Goal: Find specific page/section: Find specific page/section

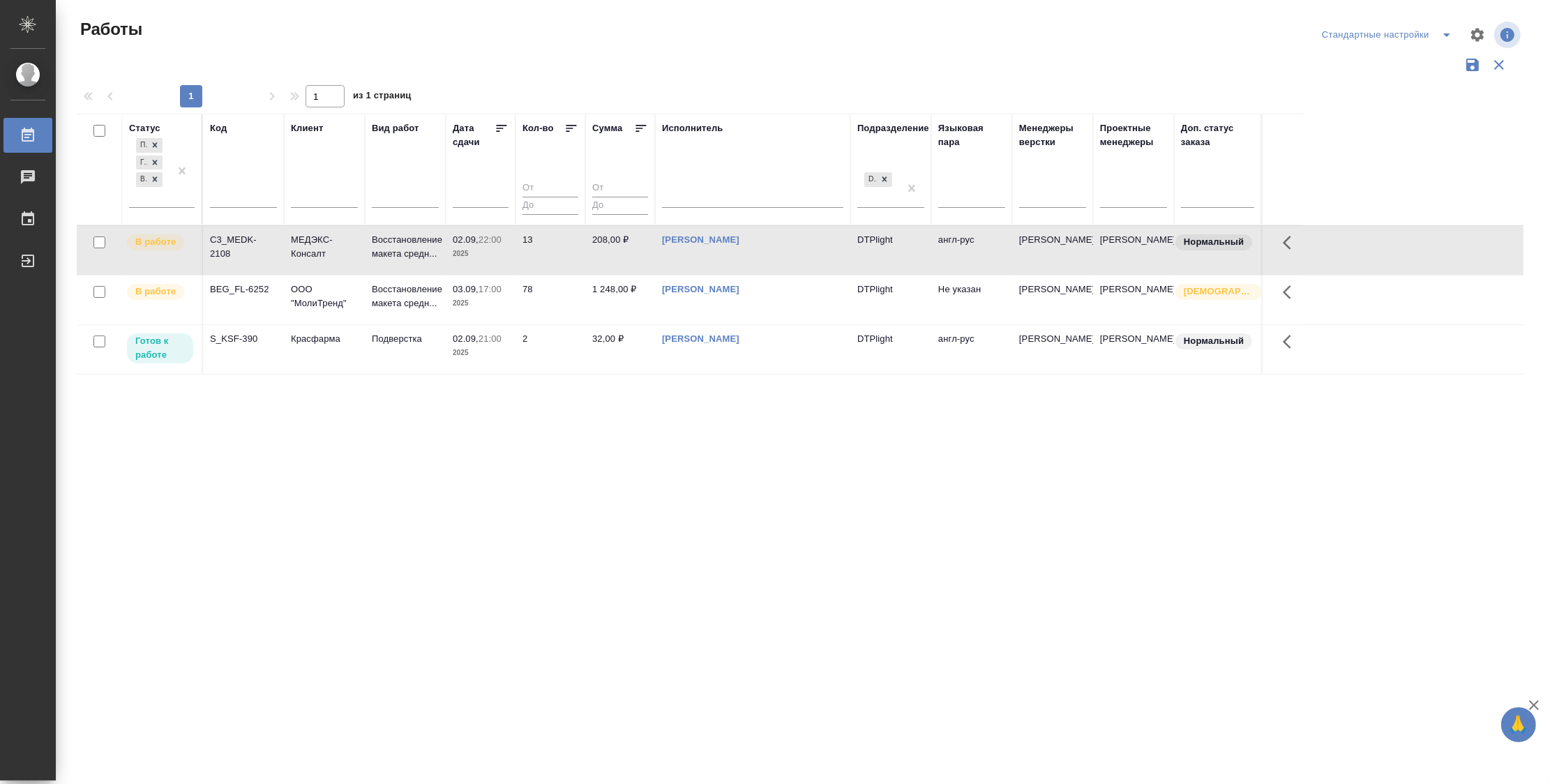
click at [503, 128] on icon at bounding box center [501, 128] width 14 height 14
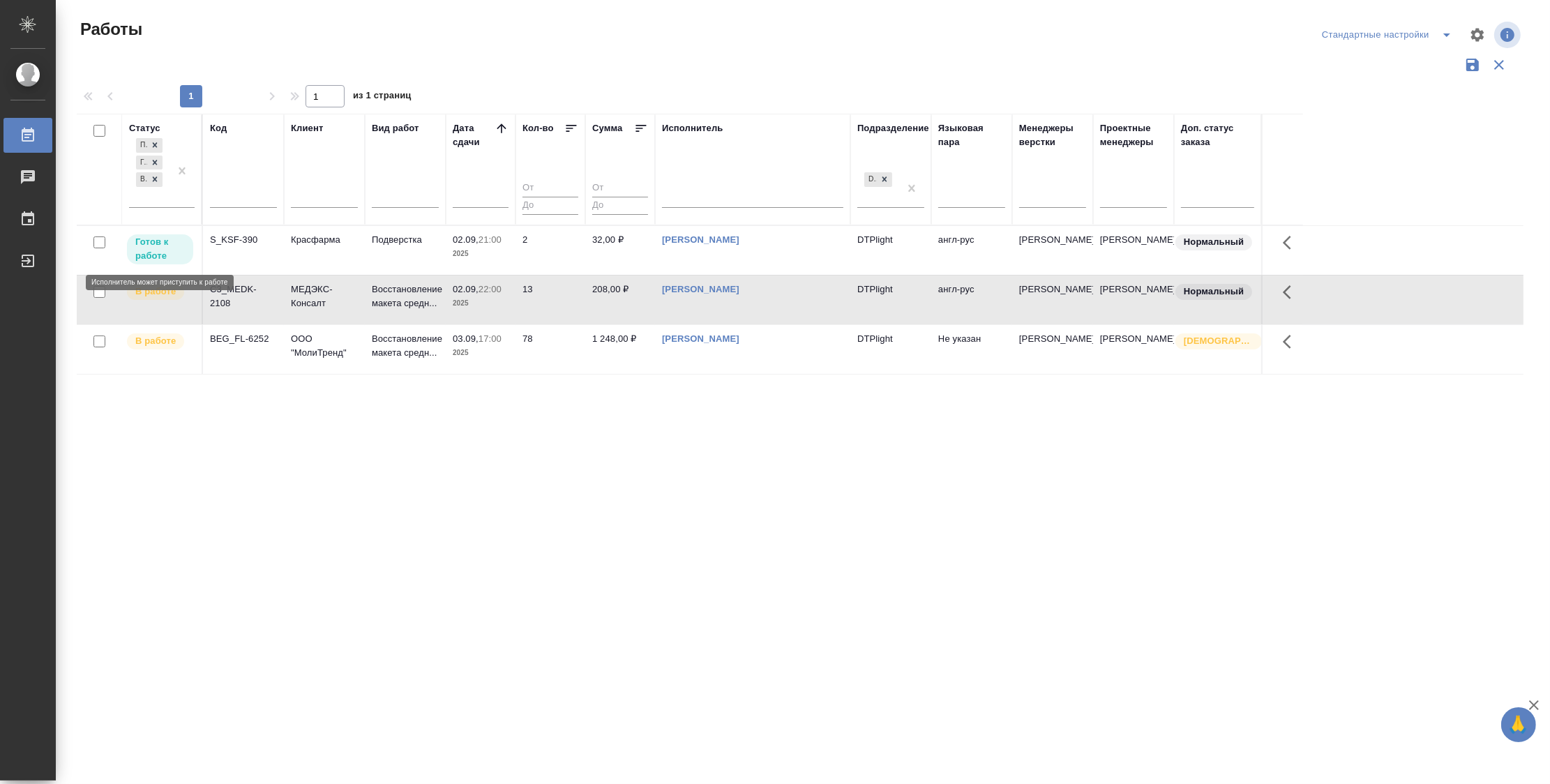
click at [171, 248] on p "Готов к работе" at bounding box center [160, 249] width 50 height 28
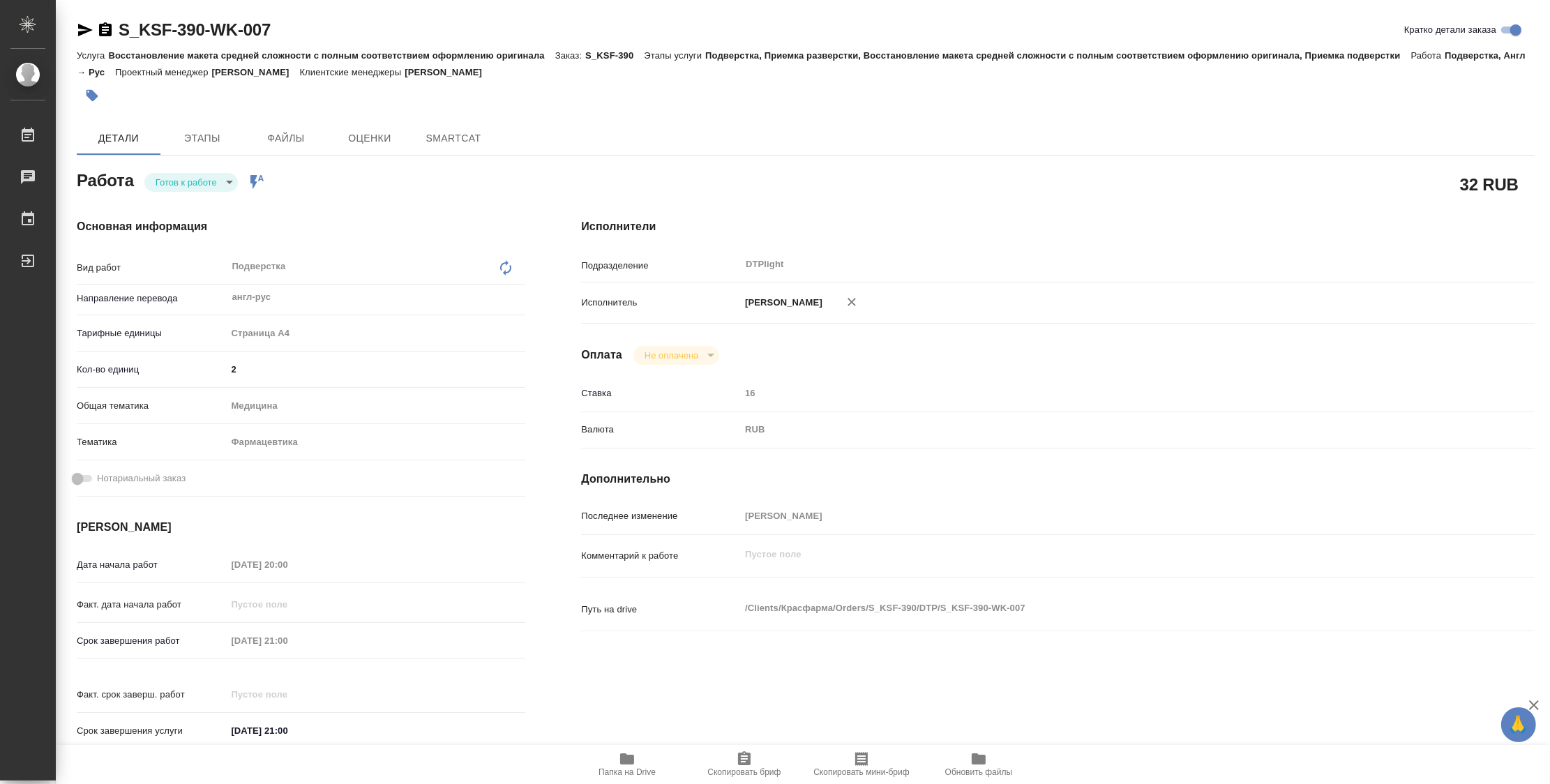
type textarea "x"
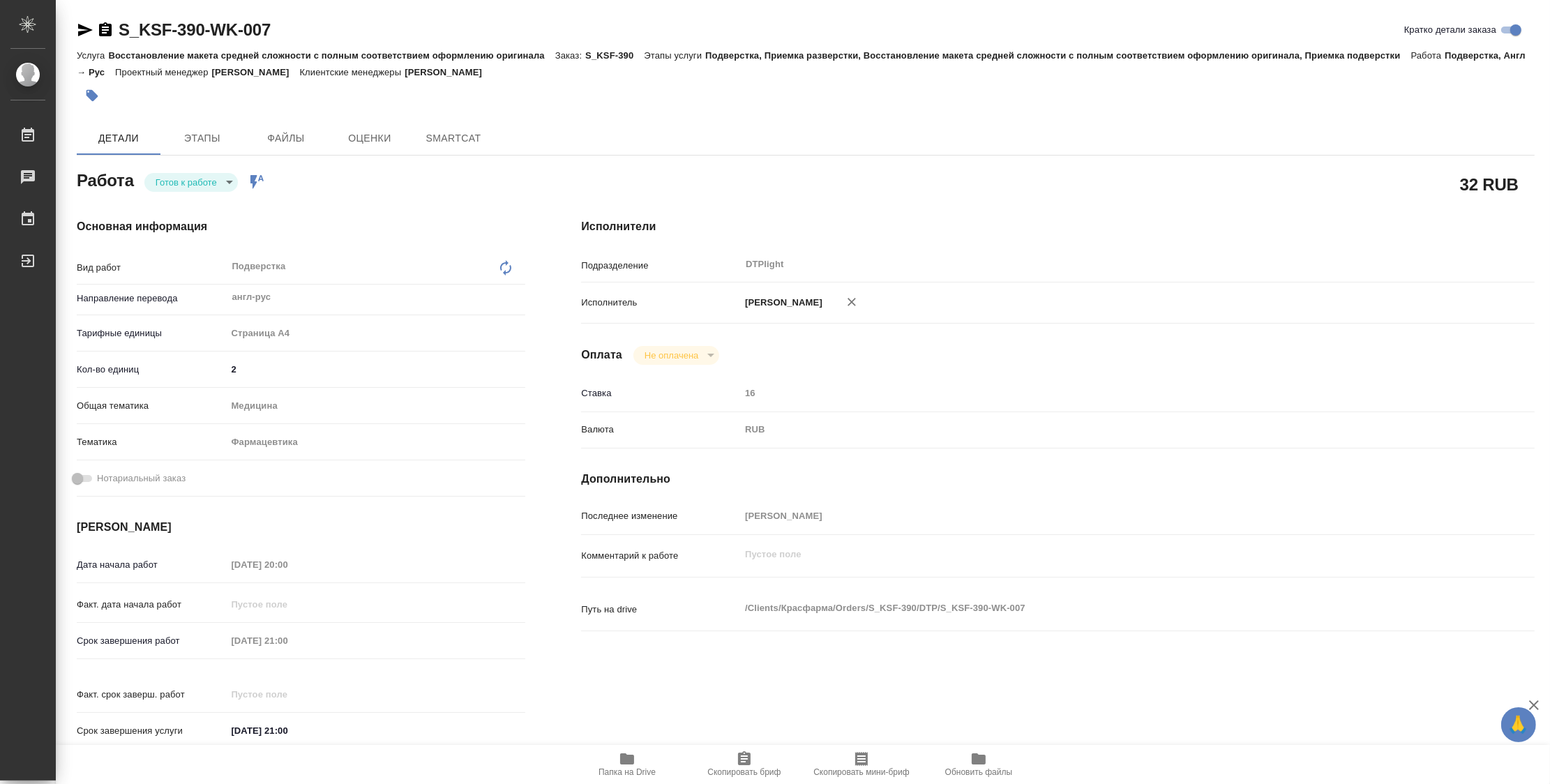
type textarea "x"
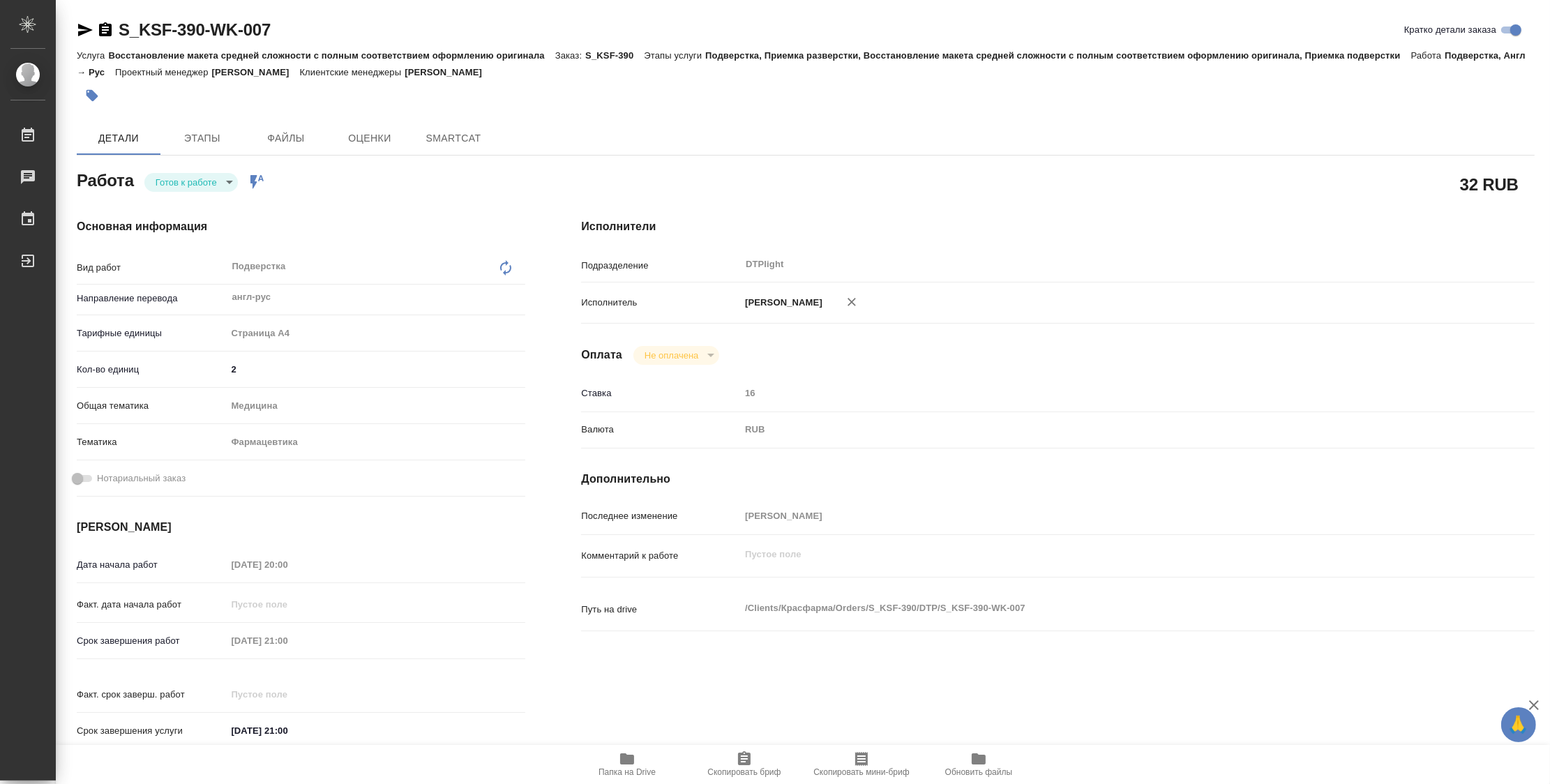
type textarea "x"
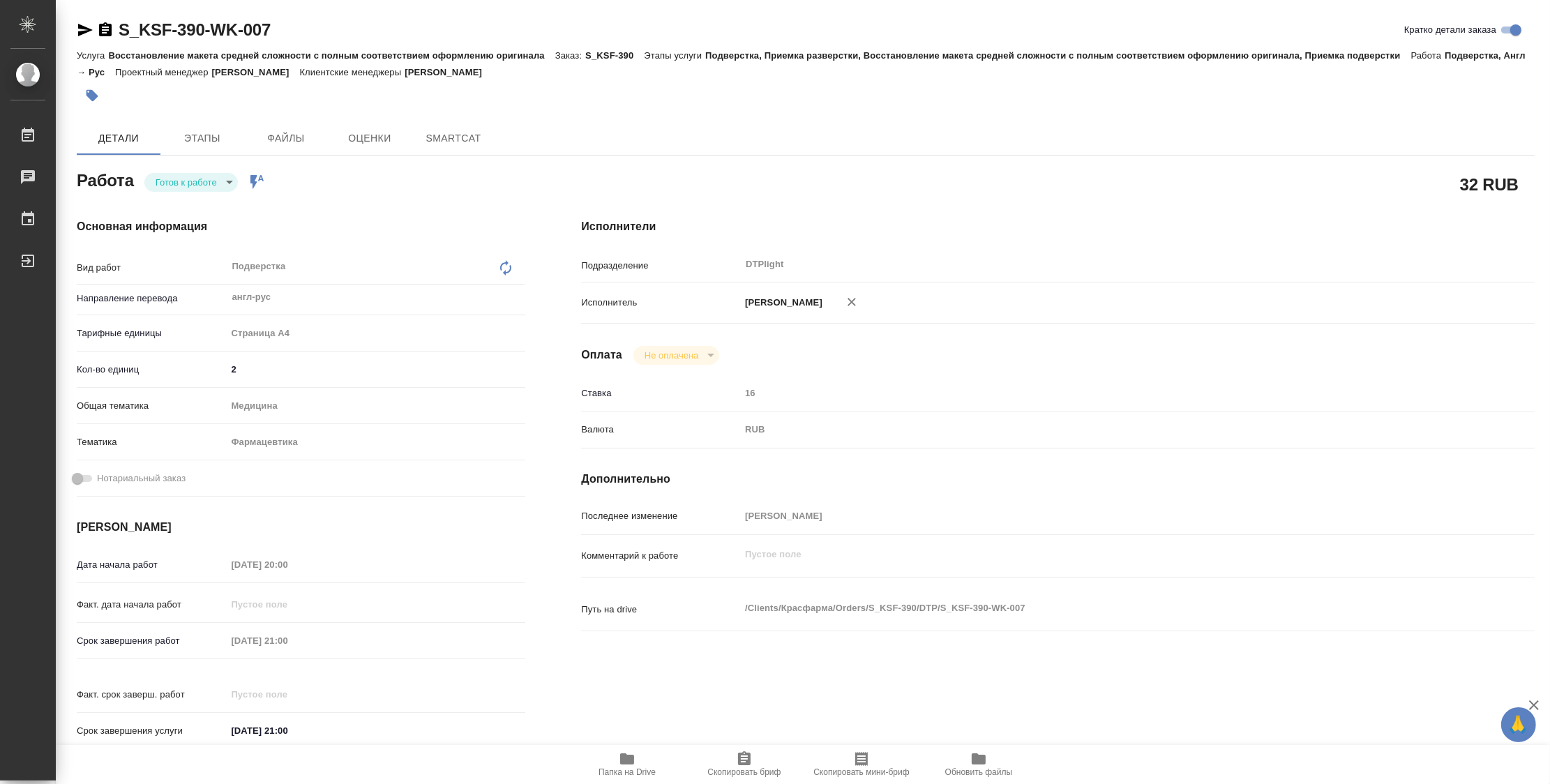
type textarea "x"
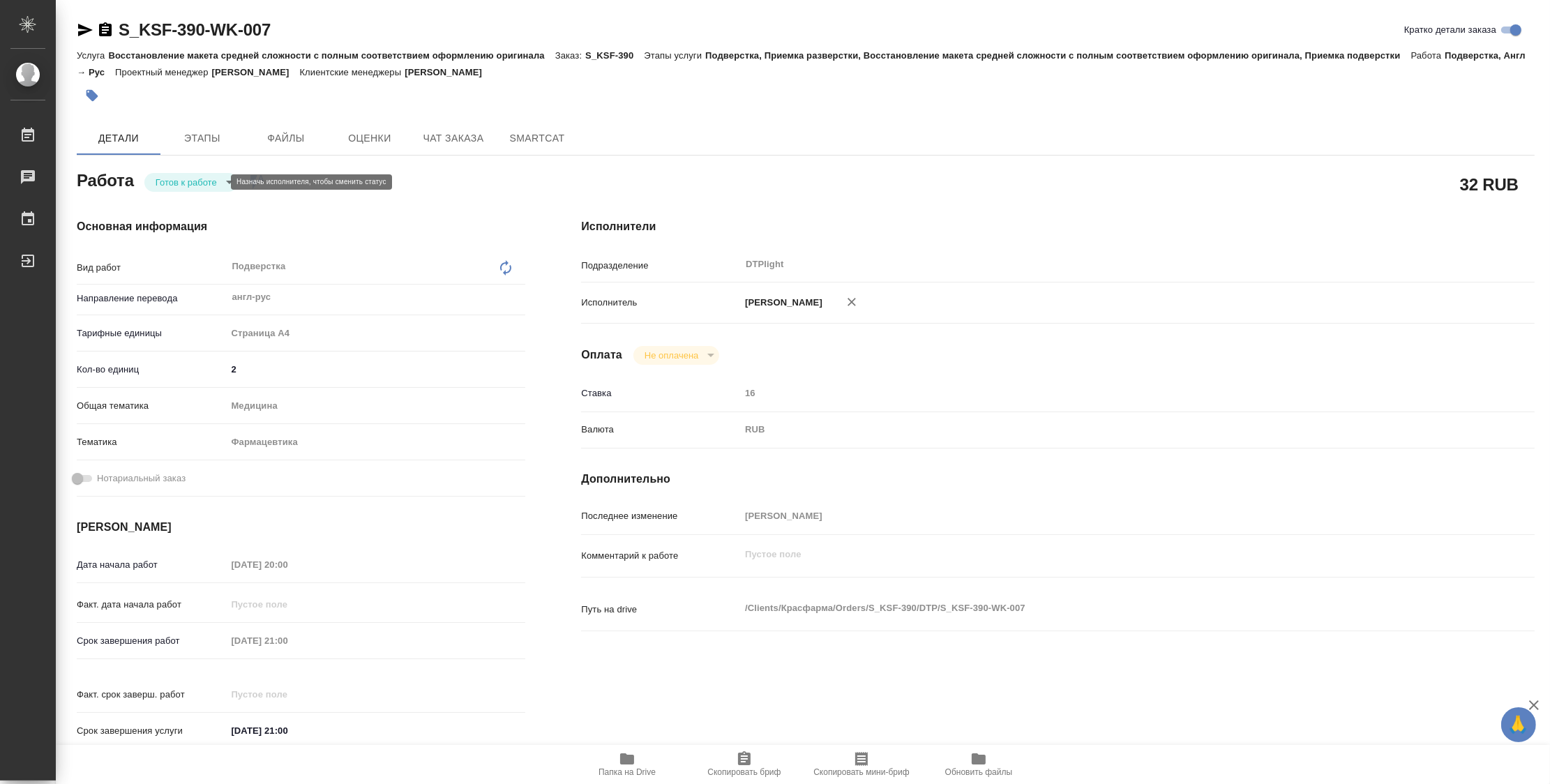
click at [196, 186] on body "🙏 .cls-1 fill:#fff; AWATERA Zubakova Viktoriya Работы Чаты График Выйти S_KSF-3…" at bounding box center [775, 392] width 1550 height 784
click at [191, 185] on button "В работе" at bounding box center [179, 182] width 46 height 15
type textarea "x"
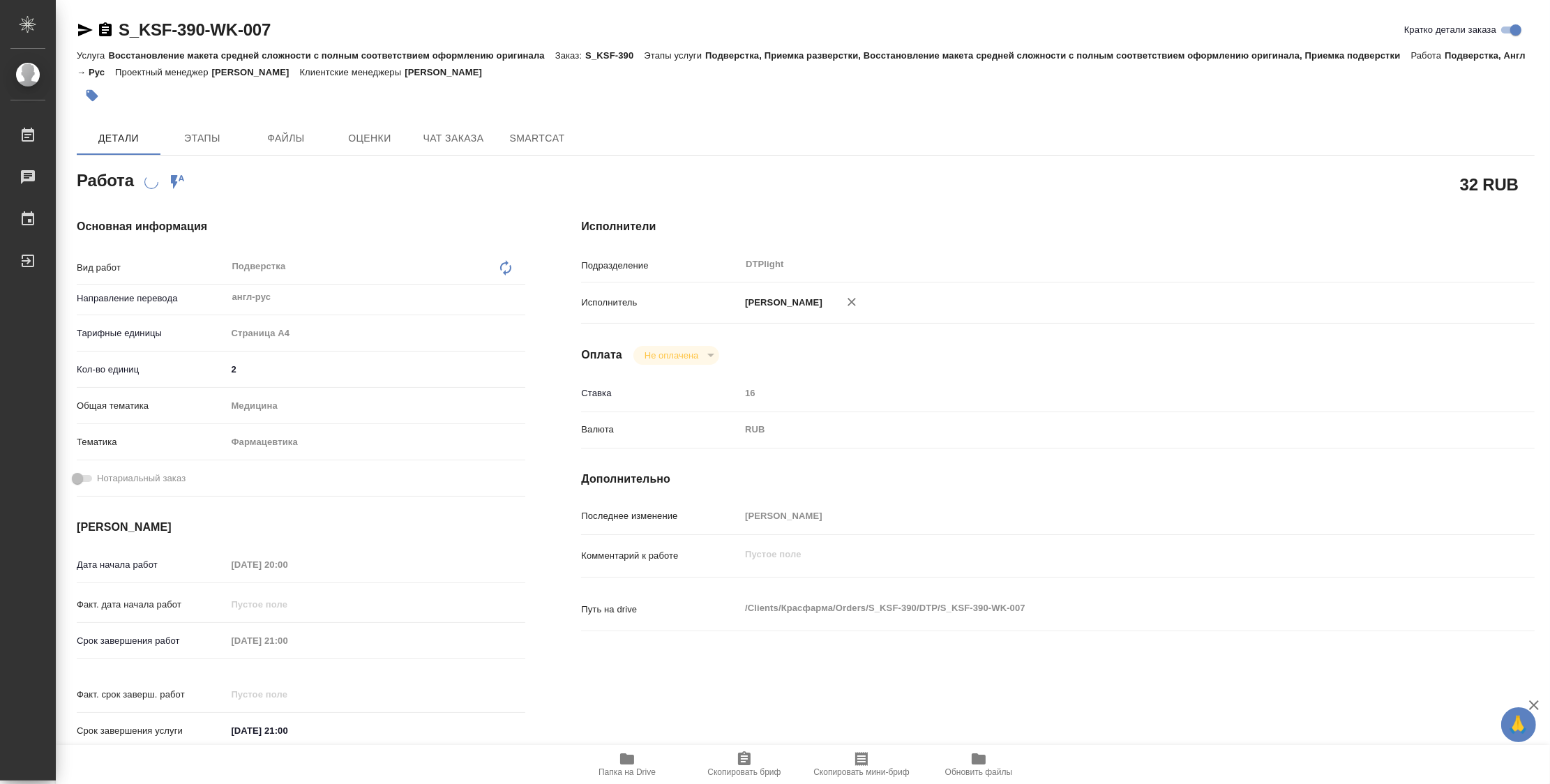
type textarea "x"
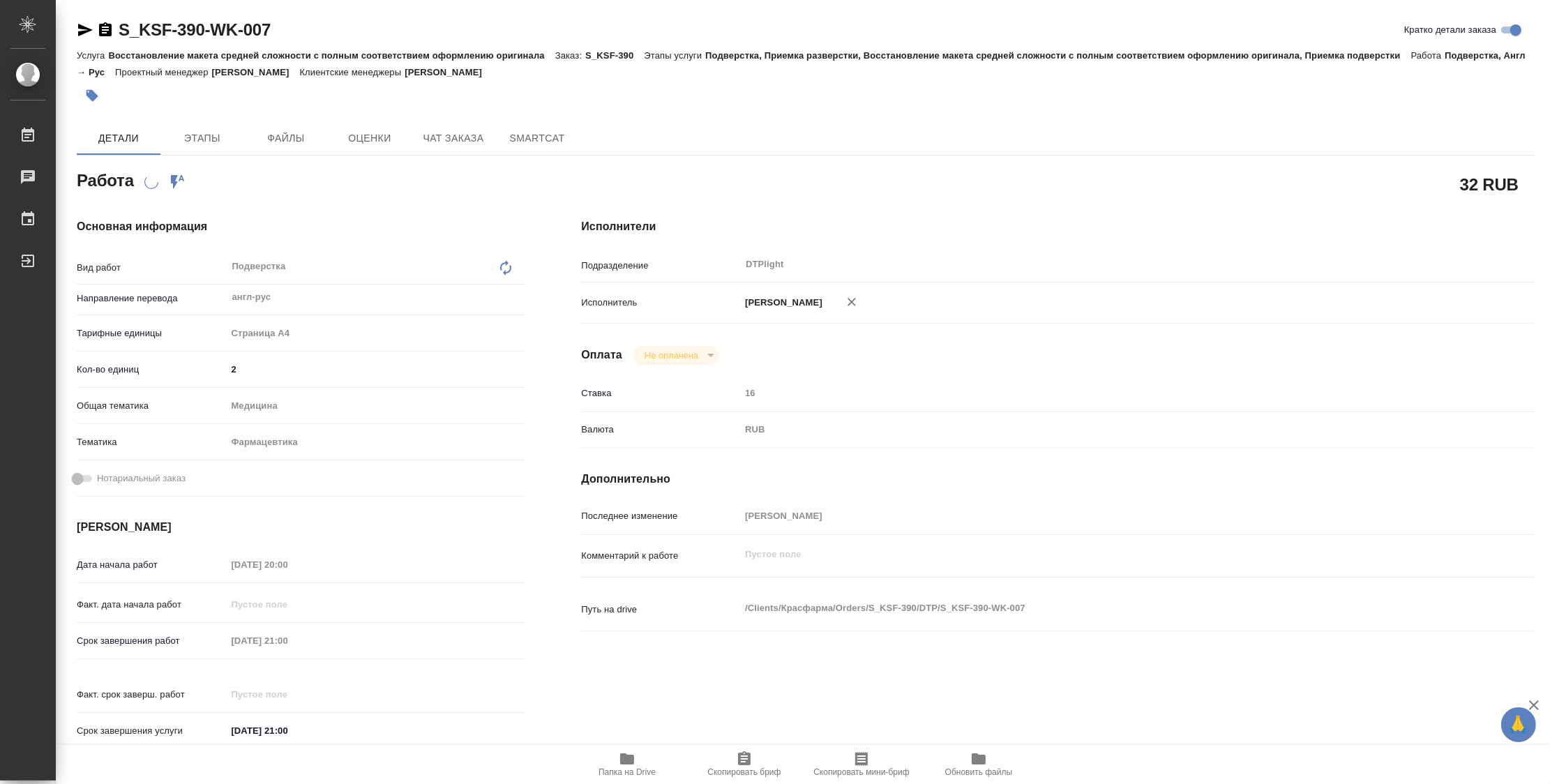
type textarea "x"
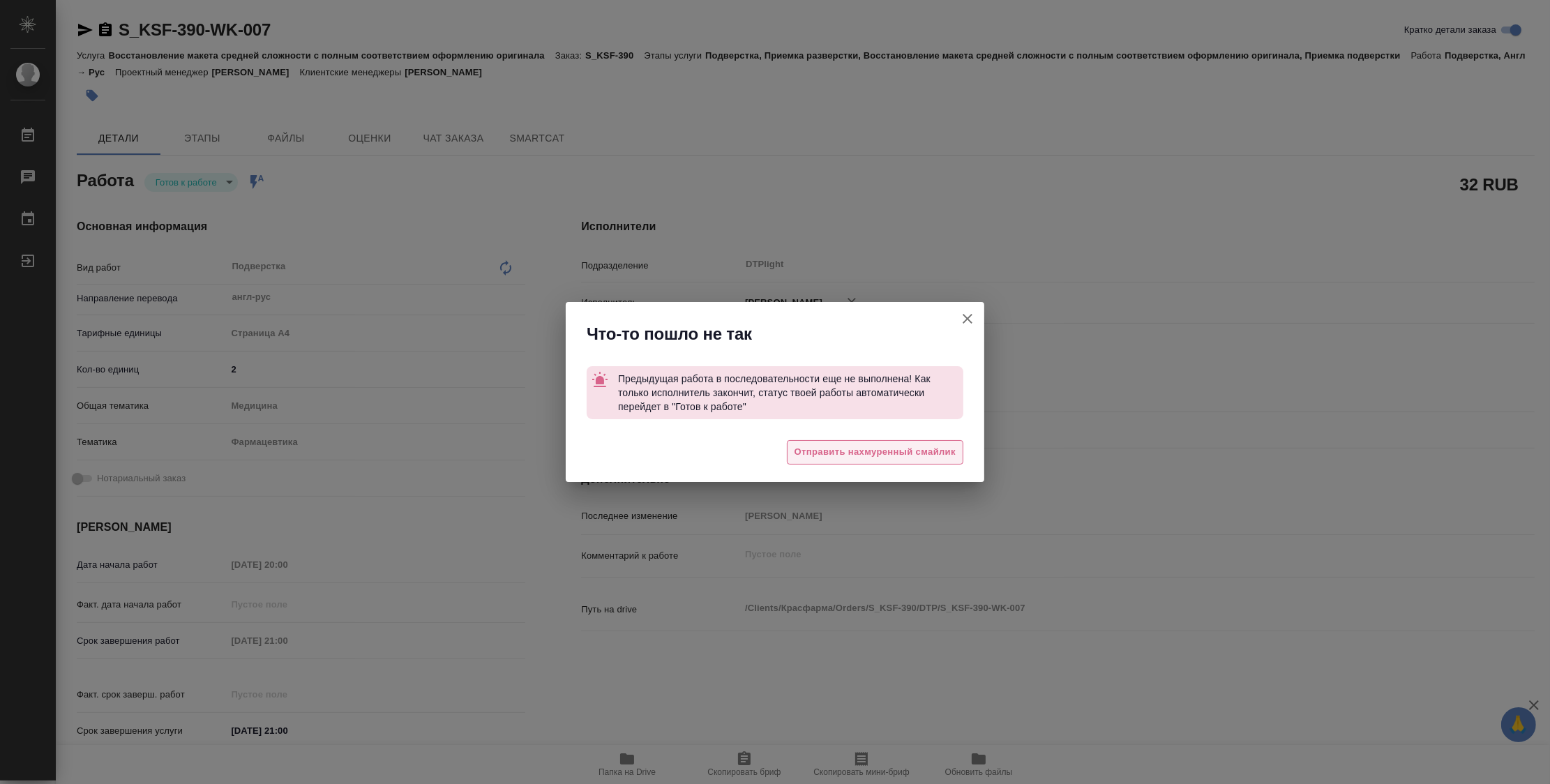
type textarea "x"
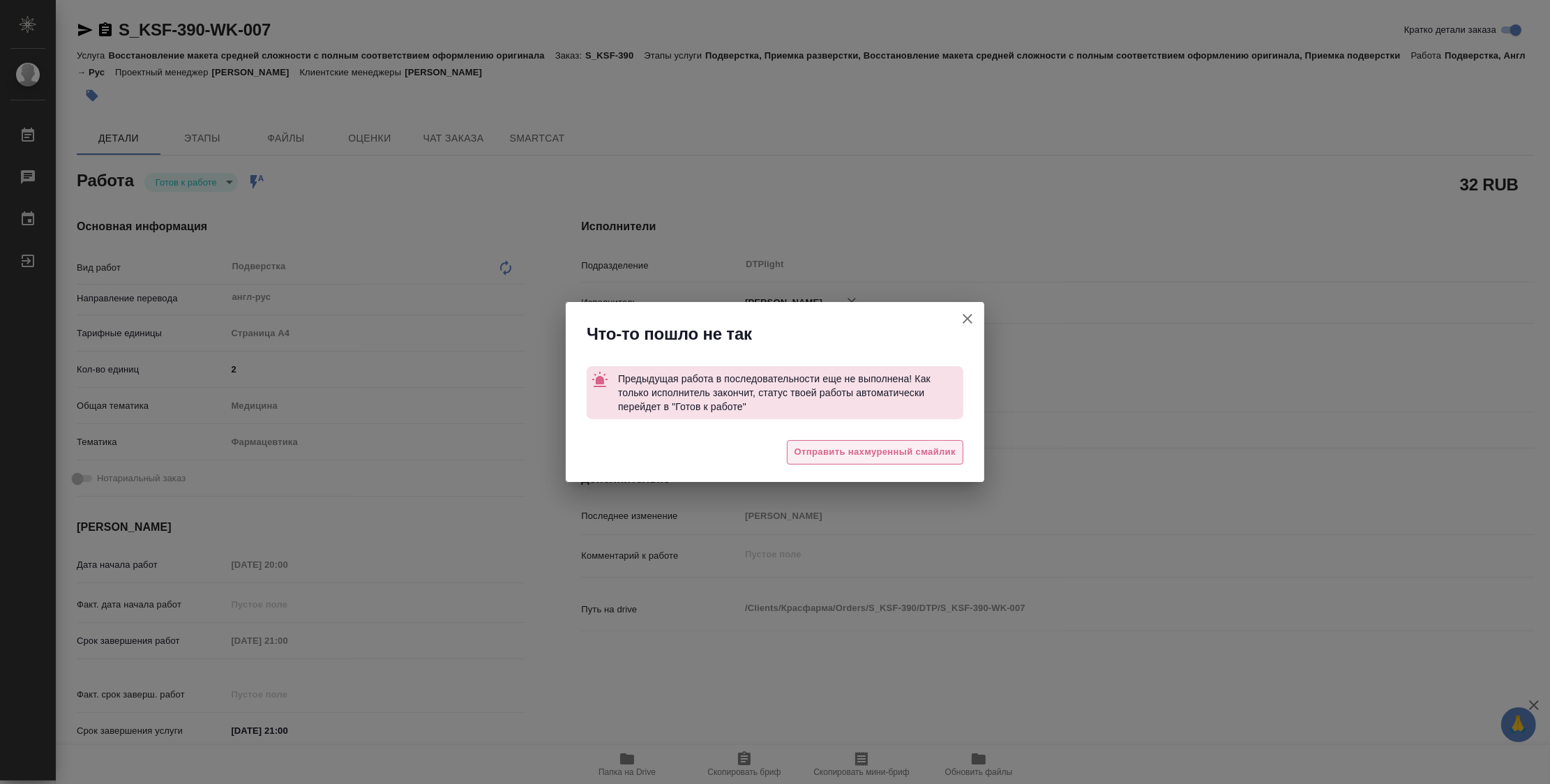
type textarea "x"
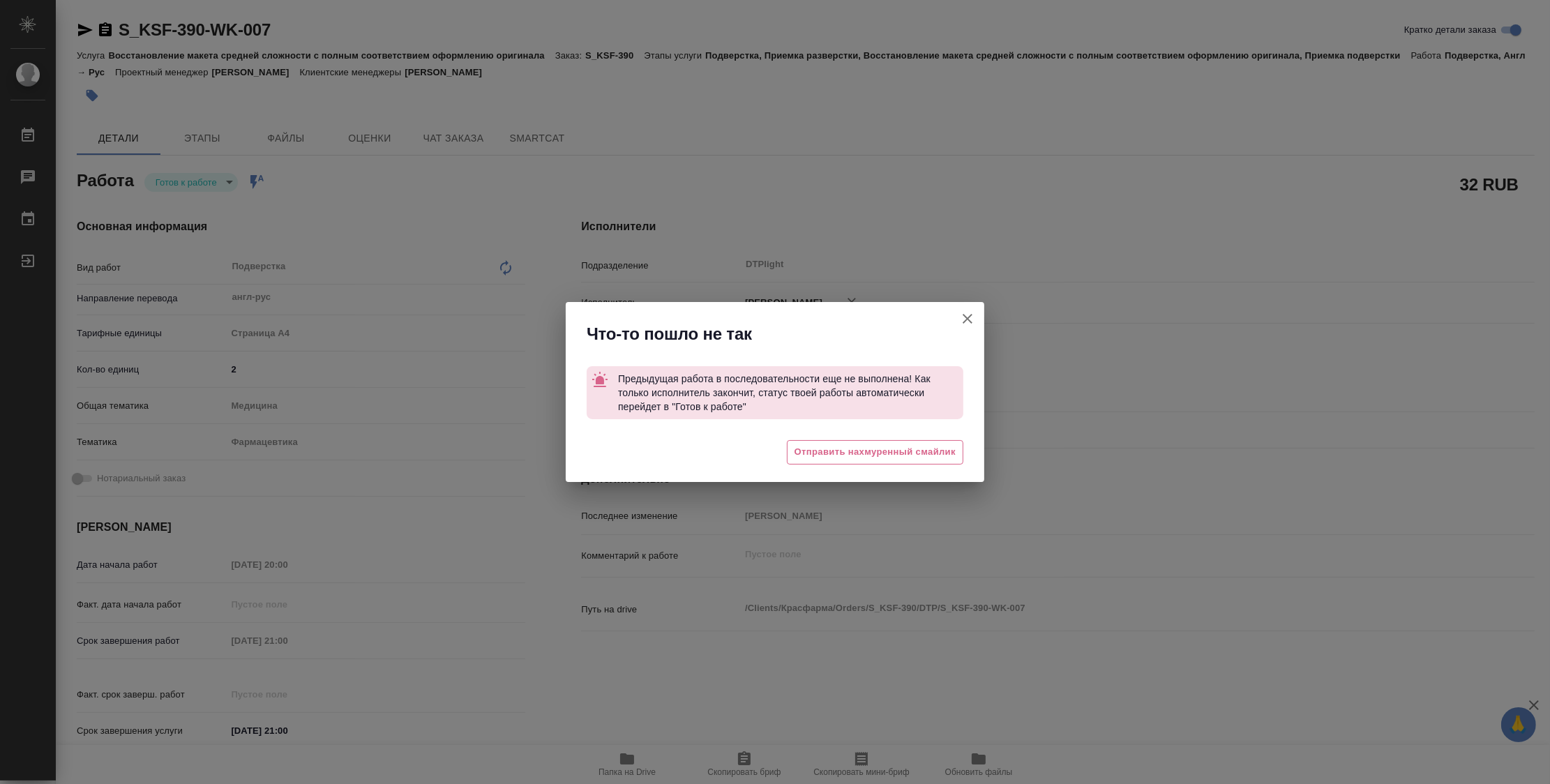
type textarea "x"
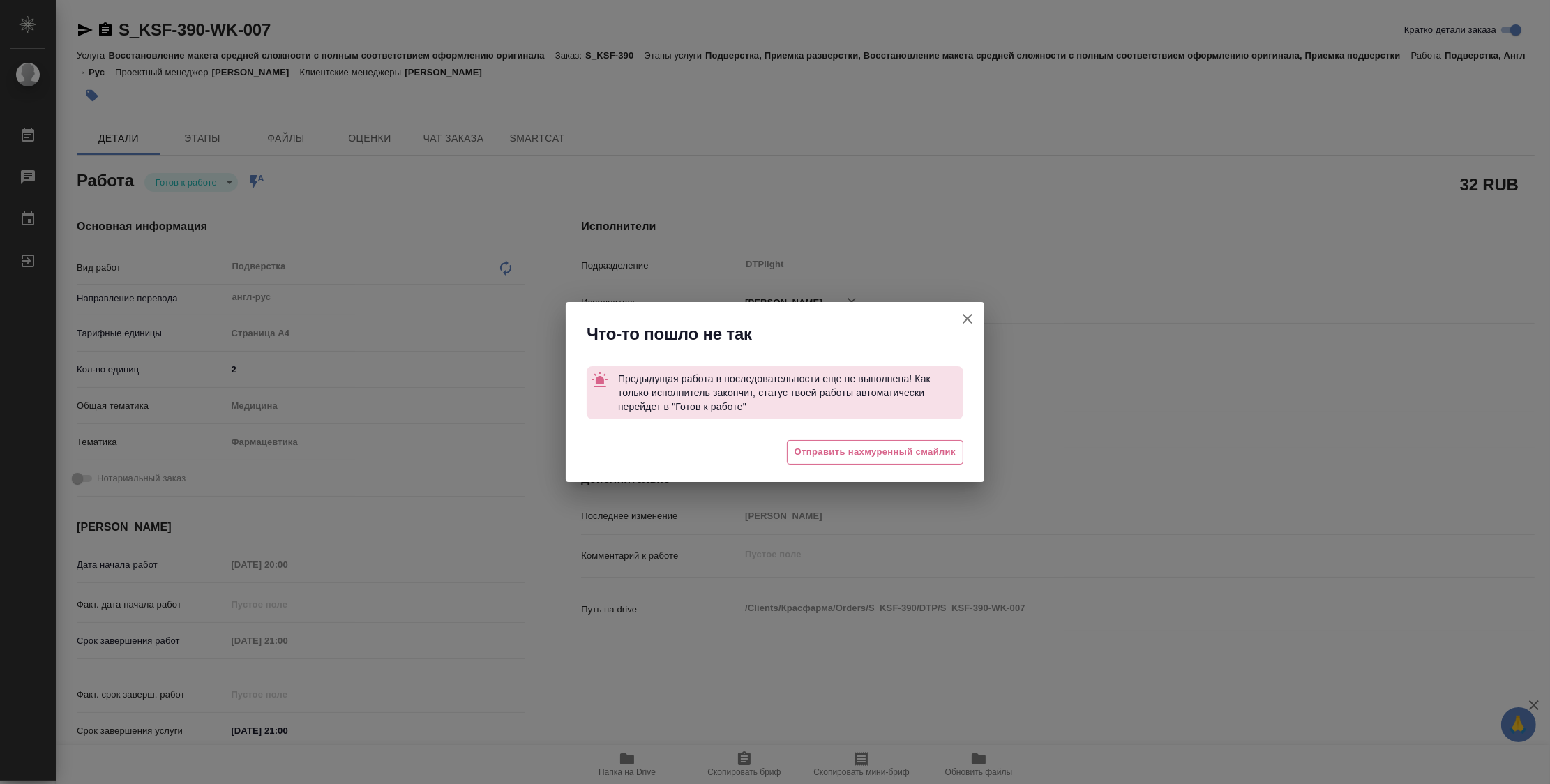
click at [971, 317] on icon "button" at bounding box center [968, 318] width 17 height 17
type textarea "x"
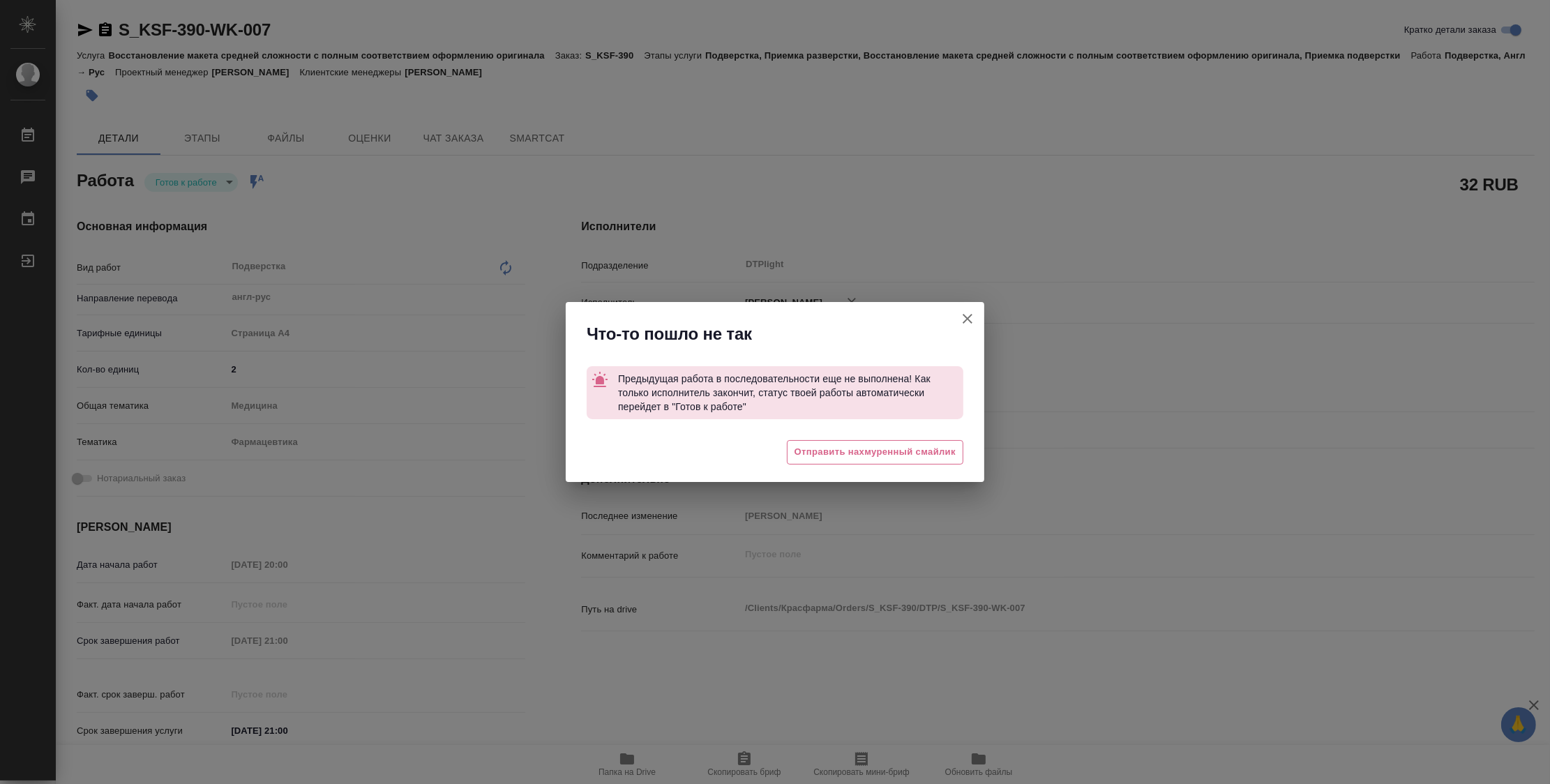
type textarea "x"
